Goal: Go to known website: Access a specific website the user already knows

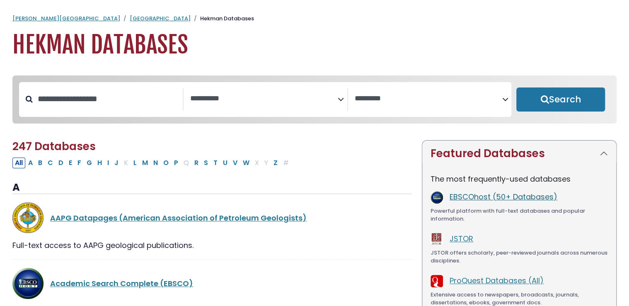
click at [310, 201] on link "EBSCOhost (50+ Databases)" at bounding box center [504, 197] width 108 height 10
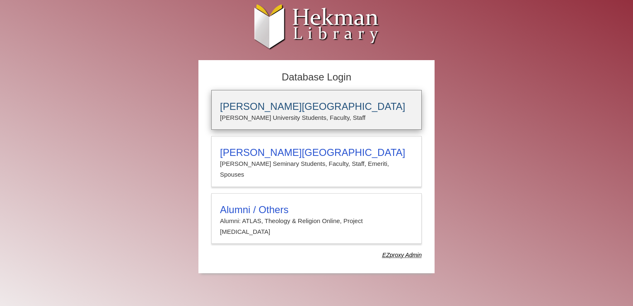
type input "*****"
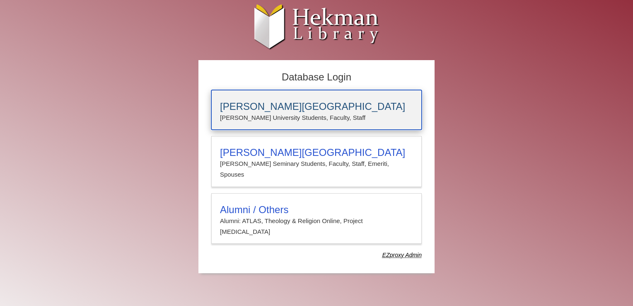
click at [310, 108] on h3 "[PERSON_NAME][GEOGRAPHIC_DATA]" at bounding box center [316, 107] width 193 height 12
